Goal: Task Accomplishment & Management: Manage account settings

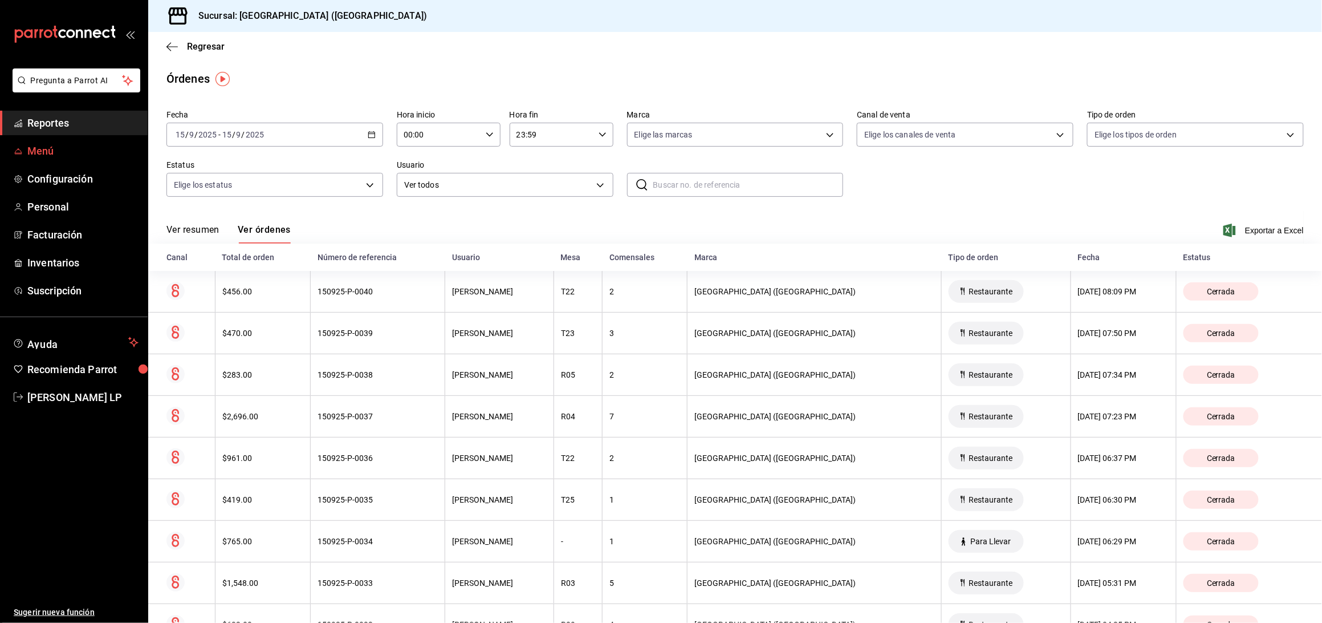
click at [36, 160] on link "Menú" at bounding box center [74, 151] width 148 height 25
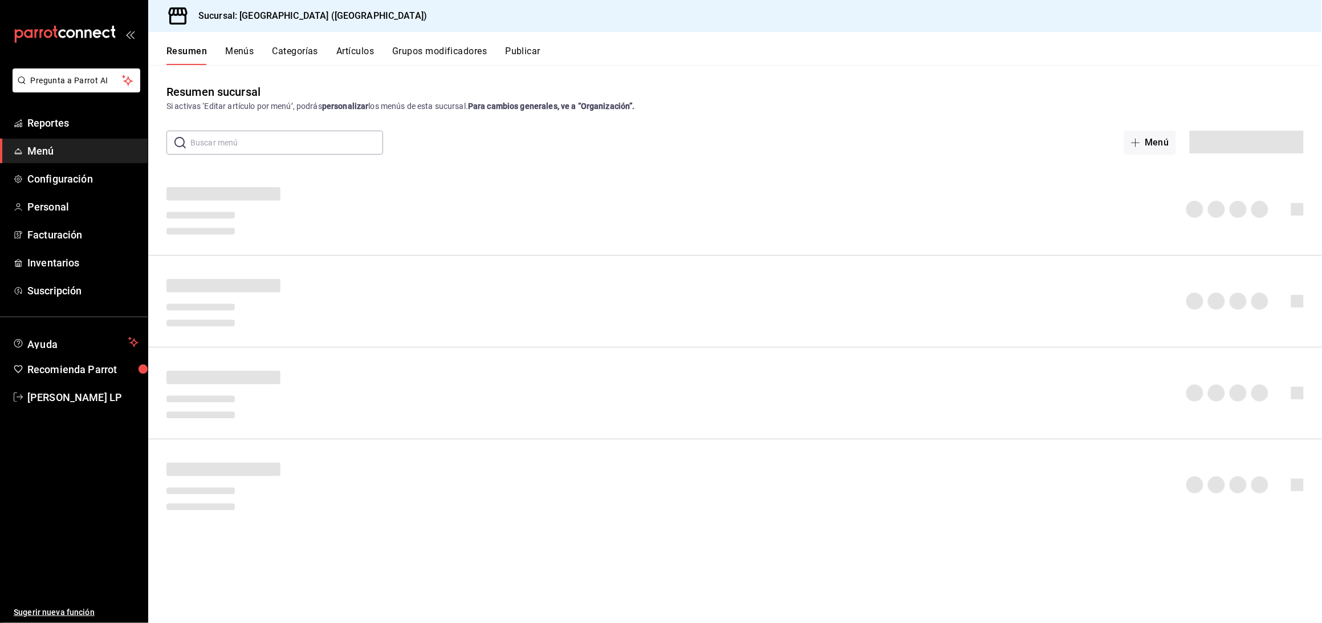
click at [351, 49] on button "Artículos" at bounding box center [355, 55] width 38 height 19
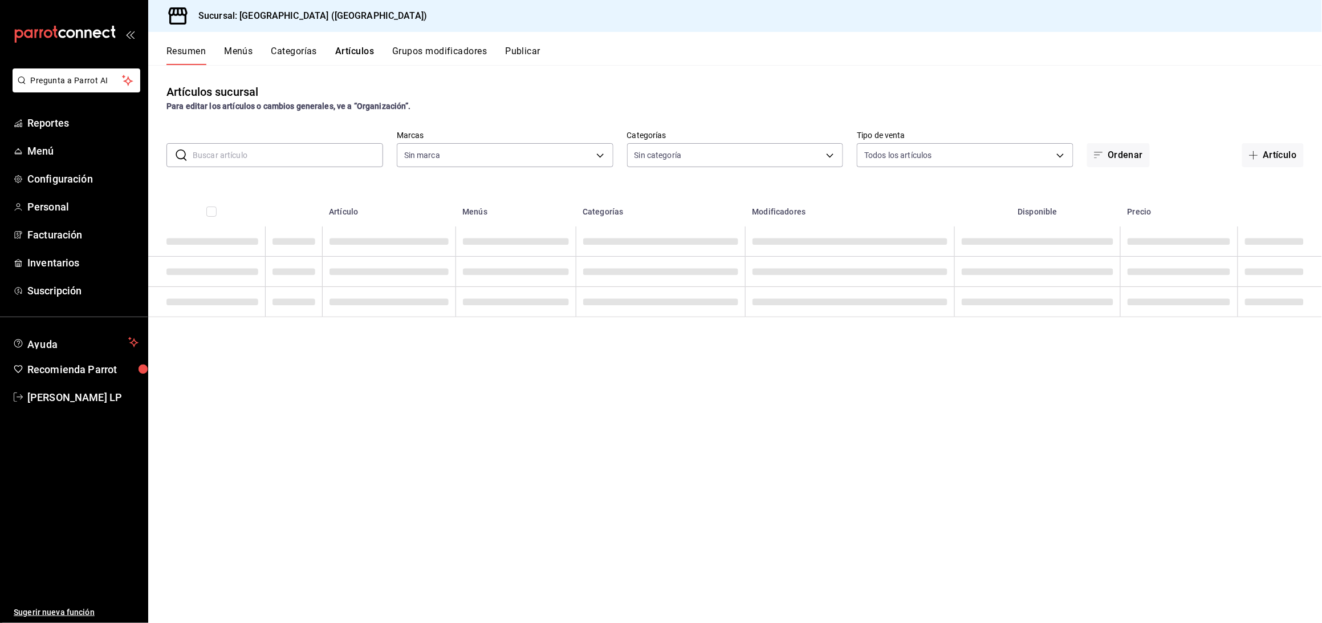
click at [297, 158] on input "text" at bounding box center [288, 155] width 190 height 23
type input "RESER"
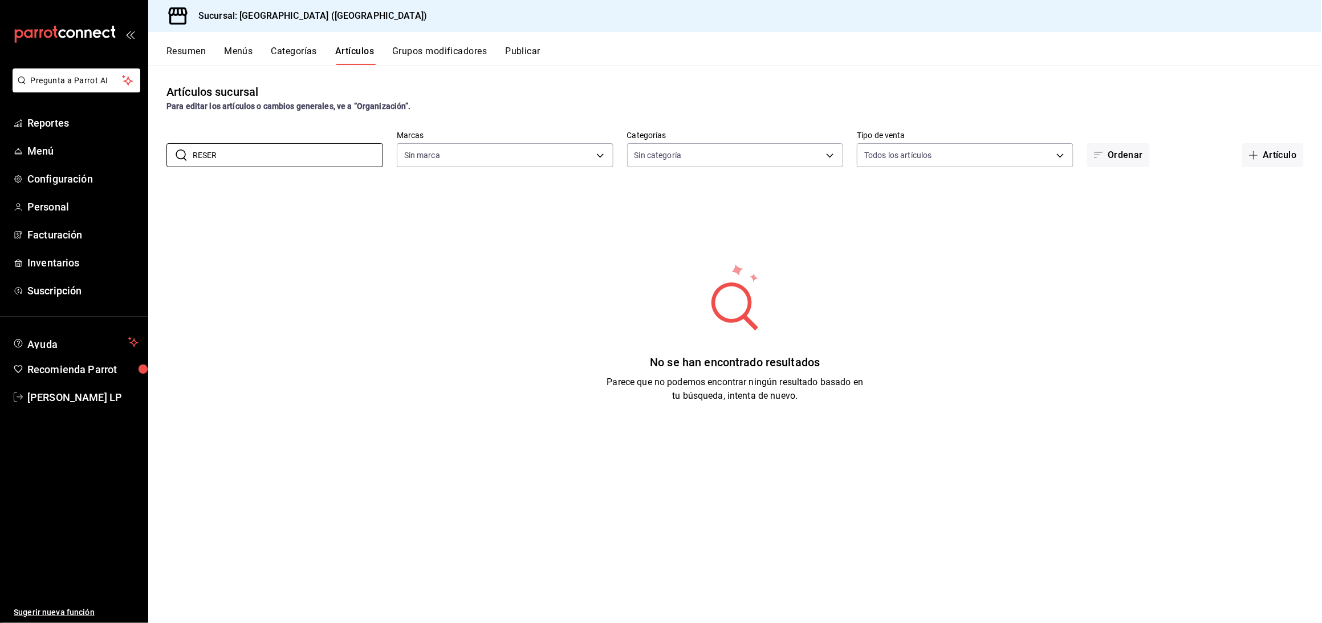
type input "c5b0ed81-af66-4c2d-afb4-f59aa1ecca2b"
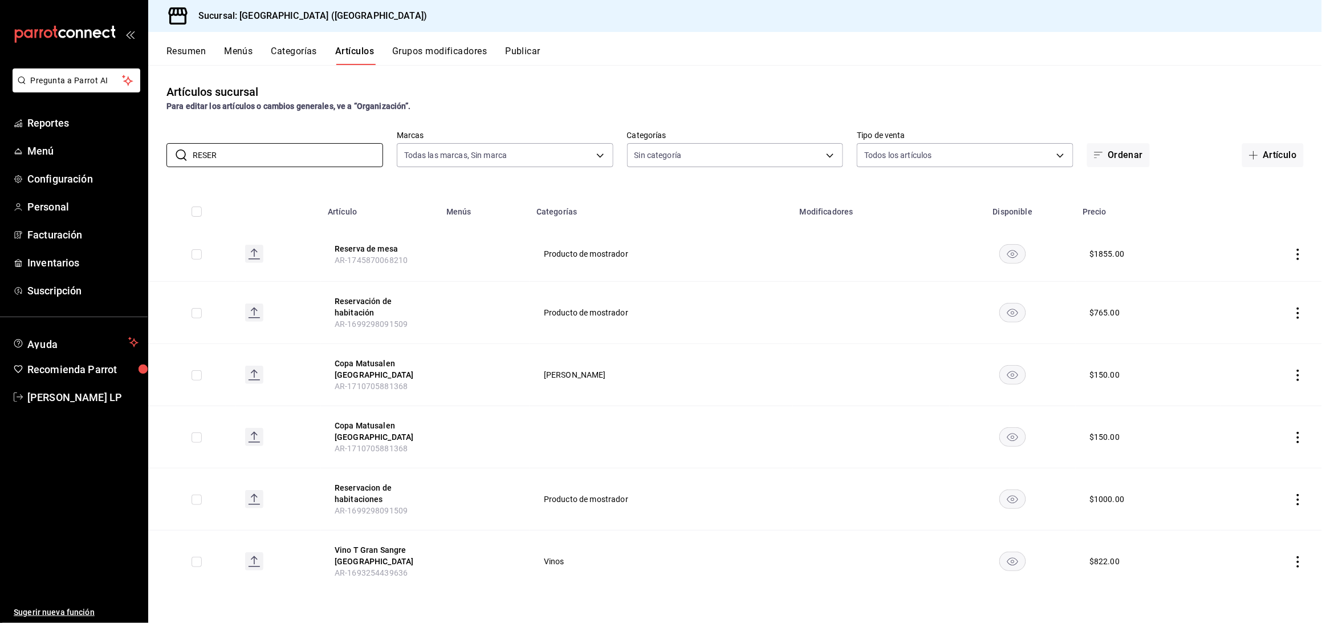
click at [1299, 312] on icon "actions" at bounding box center [1298, 312] width 2 height 11
click at [1252, 339] on span "Editar" at bounding box center [1265, 340] width 30 height 12
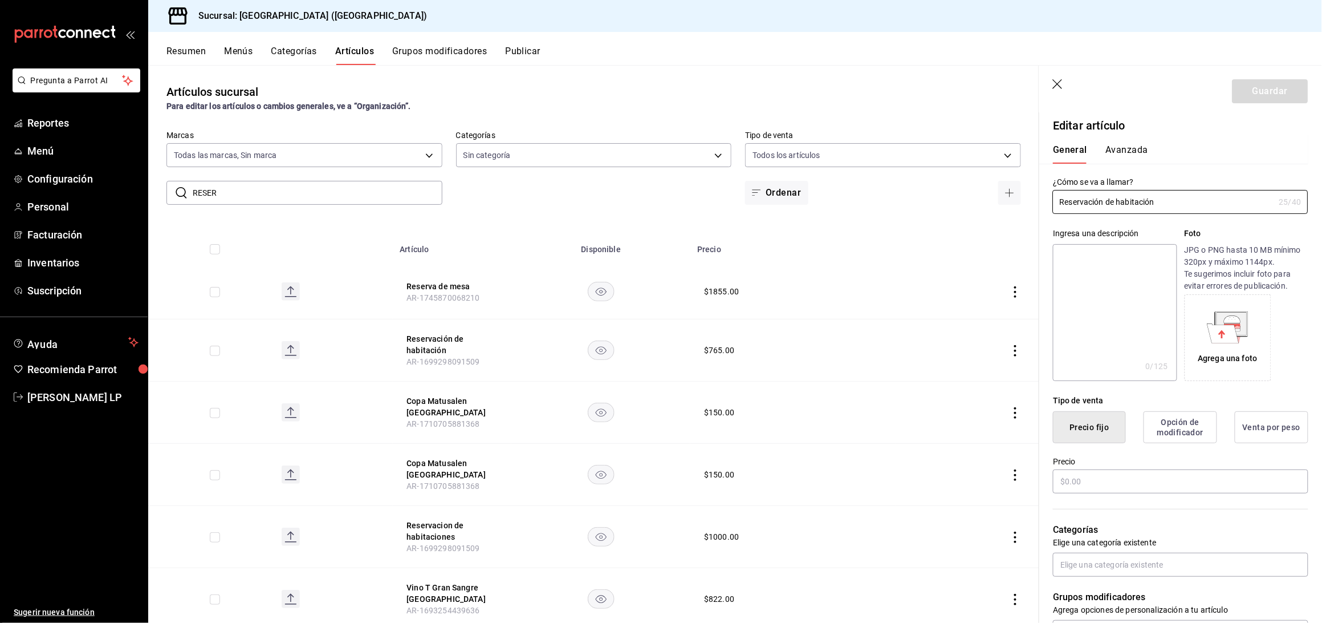
type input "$765.00"
radio input "false"
radio input "true"
click at [1079, 486] on input "$765.00" at bounding box center [1180, 481] width 255 height 24
type input "$7.00"
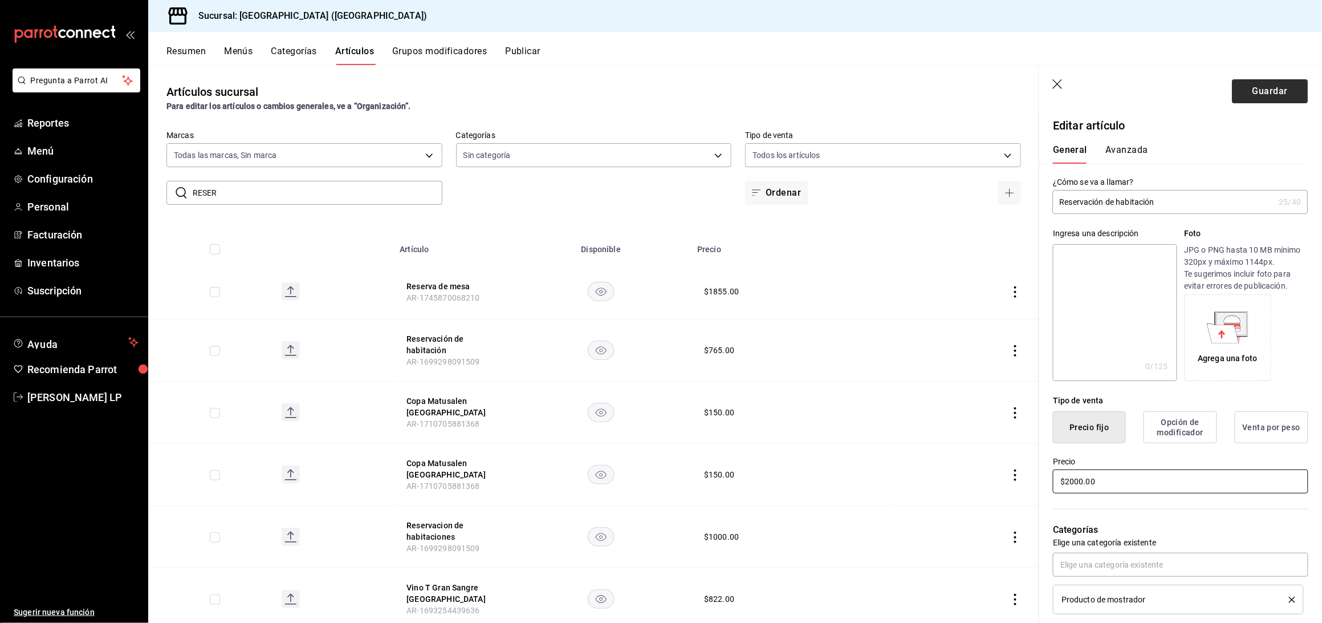
type input "$2000.00"
click at [1269, 87] on button "Guardar" at bounding box center [1271, 91] width 76 height 24
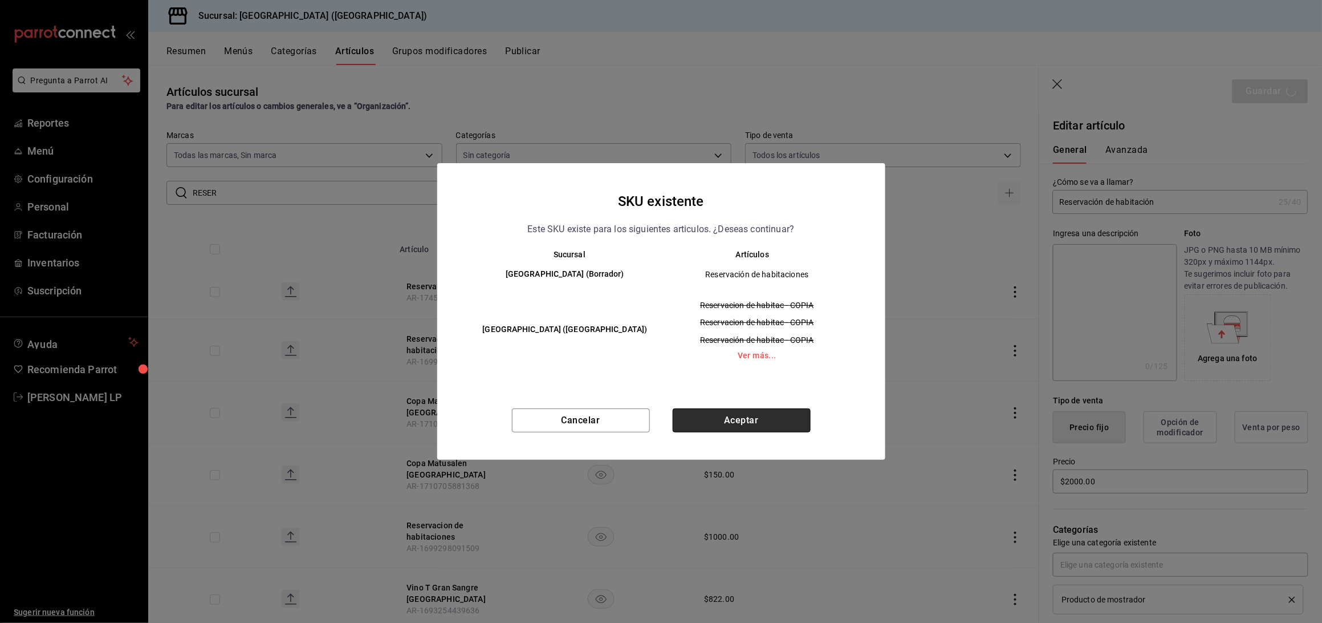
click at [678, 429] on button "Aceptar" at bounding box center [742, 420] width 138 height 24
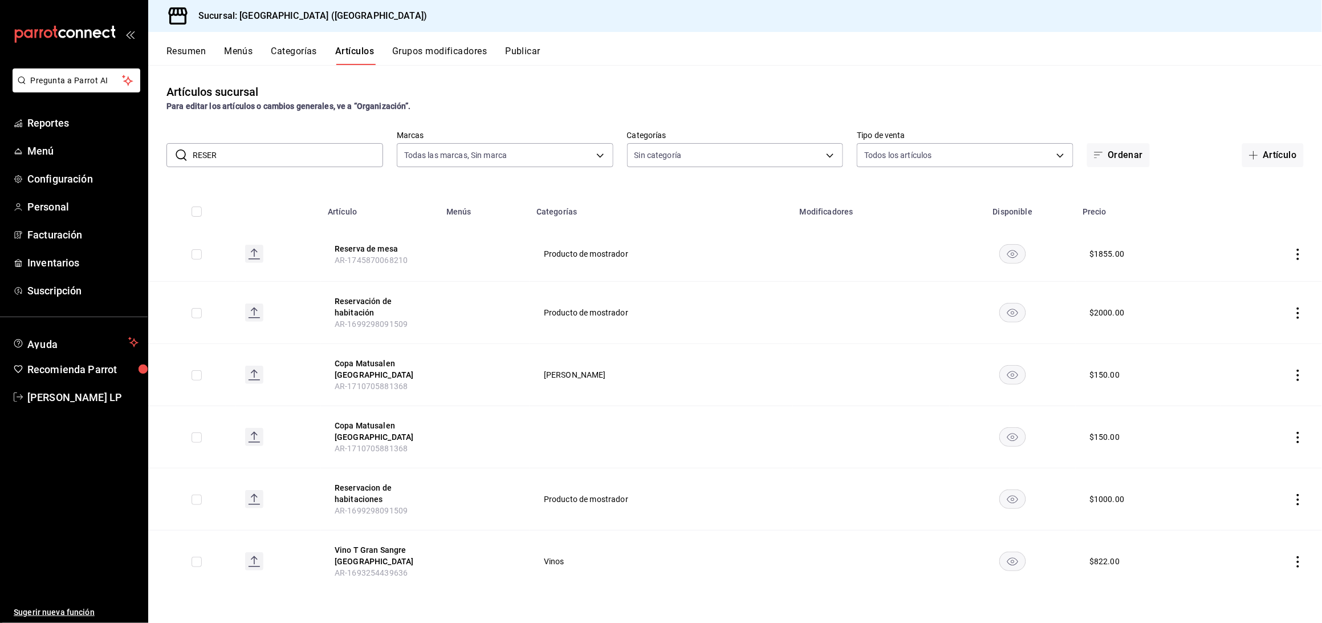
click at [1297, 495] on icon "actions" at bounding box center [1298, 499] width 11 height 11
click at [1256, 522] on span "Editar" at bounding box center [1265, 526] width 30 height 12
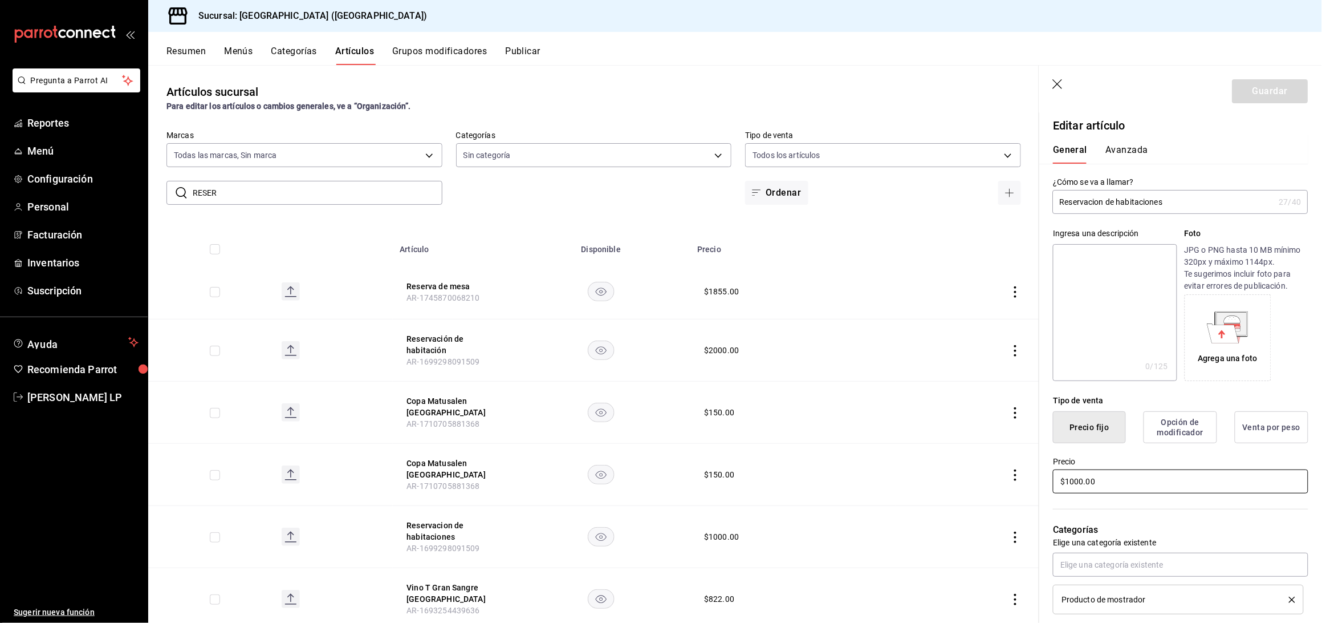
click at [1082, 484] on input "$1000.00" at bounding box center [1180, 481] width 255 height 24
type input "$1.00"
type input "$650.00"
click at [1242, 84] on button "Guardar" at bounding box center [1271, 91] width 76 height 24
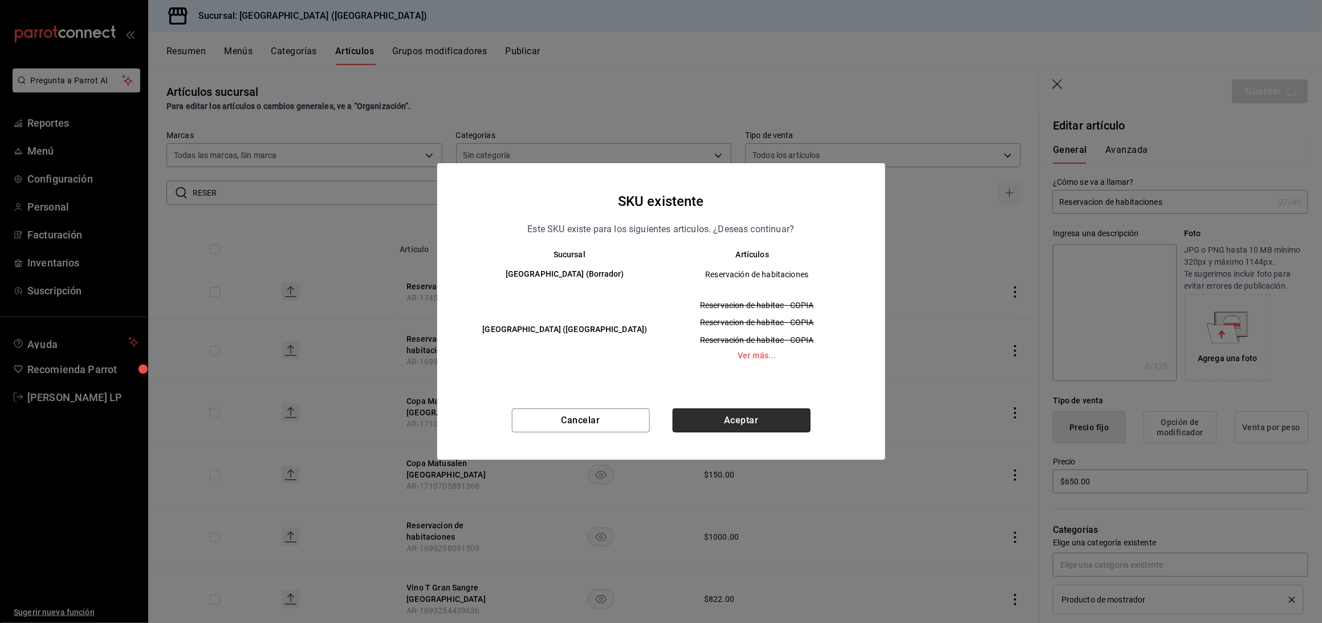
click at [730, 418] on button "Aceptar" at bounding box center [742, 420] width 138 height 24
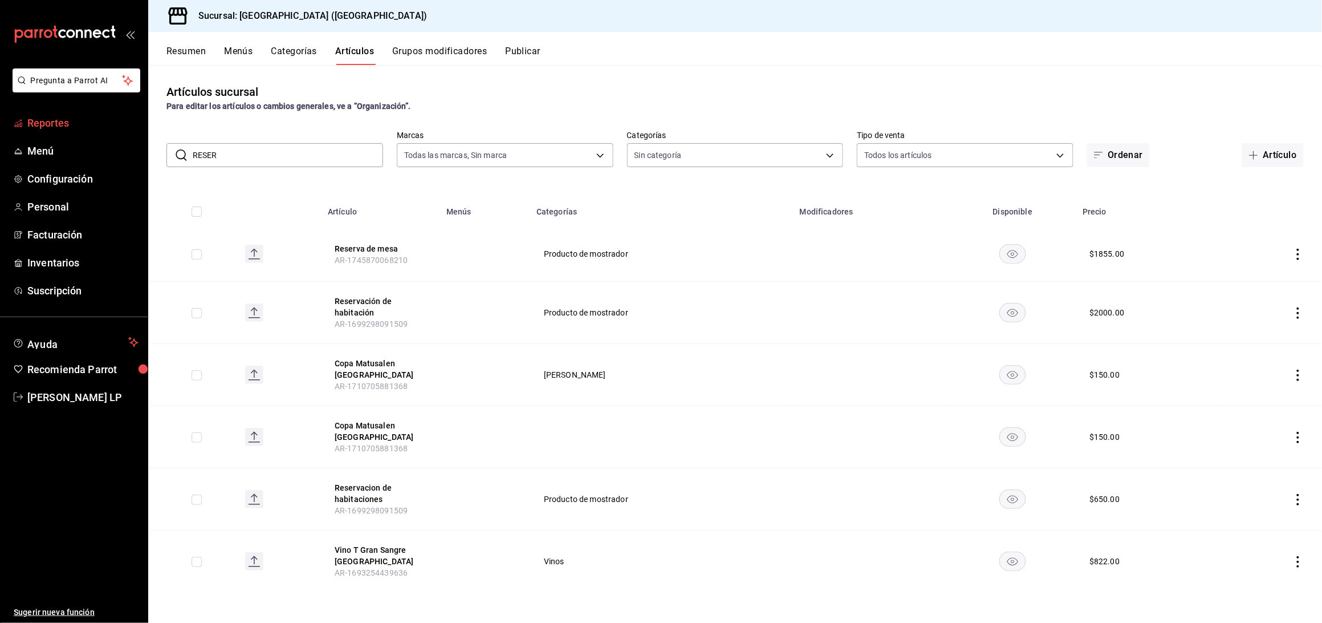
click at [30, 132] on link "Reportes" at bounding box center [74, 123] width 148 height 25
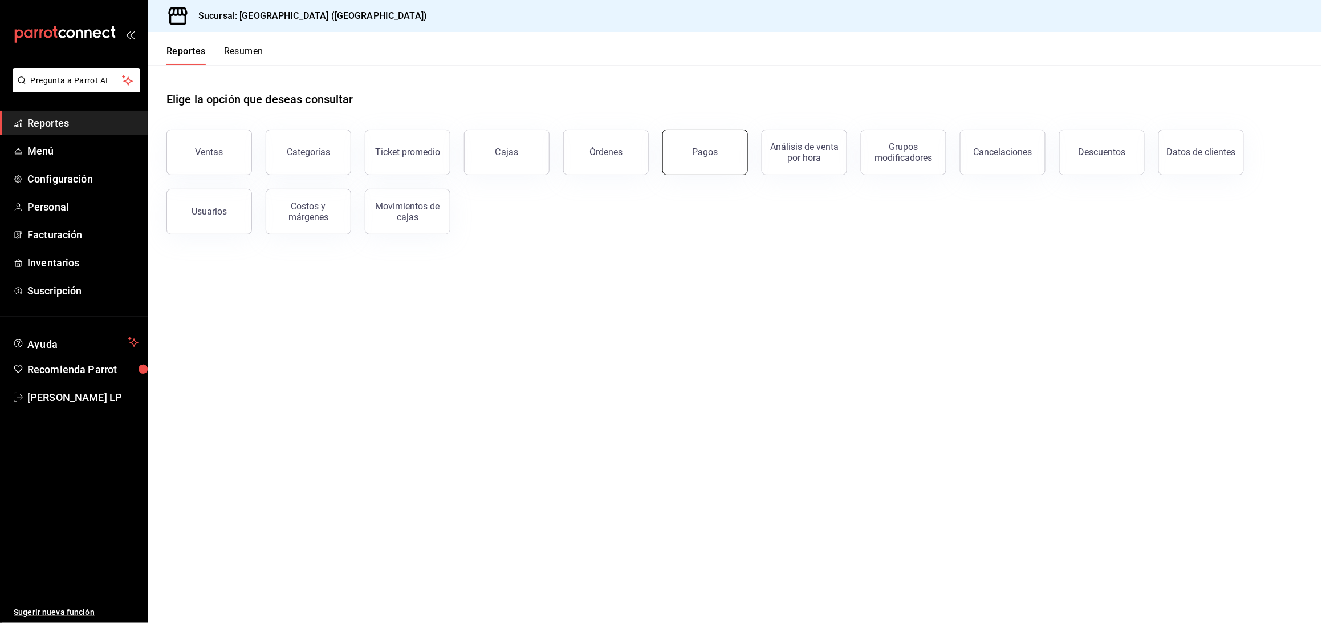
click at [710, 147] on div "Pagos" at bounding box center [706, 152] width 26 height 11
